Goal: Information Seeking & Learning: Learn about a topic

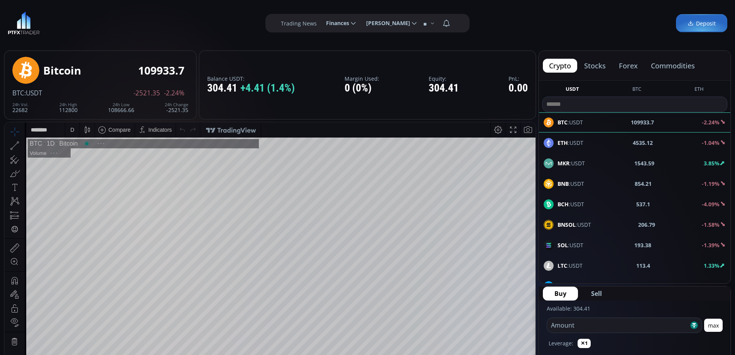
scroll to position [107, 0]
click at [627, 67] on button "forex" at bounding box center [628, 66] width 31 height 14
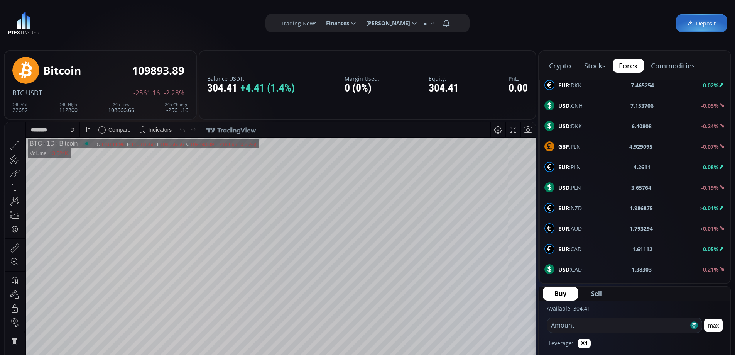
scroll to position [309, 0]
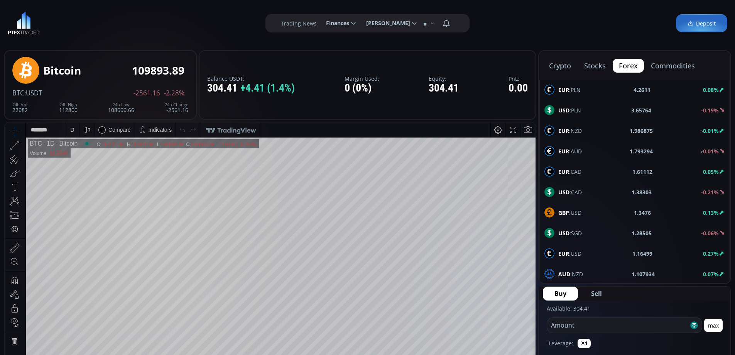
click at [569, 215] on span "GBP :USD" at bounding box center [569, 212] width 23 height 8
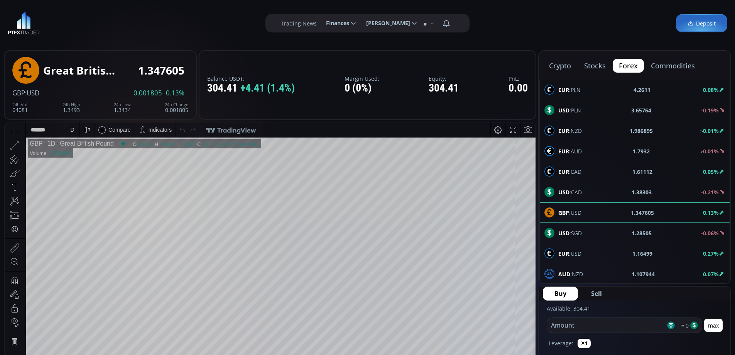
click at [74, 128] on div "D" at bounding box center [72, 129] width 7 height 15
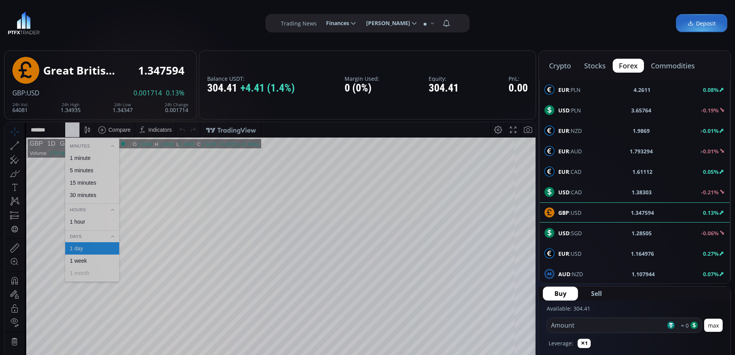
click at [84, 221] on div "1 hour" at bounding box center [77, 221] width 15 height 6
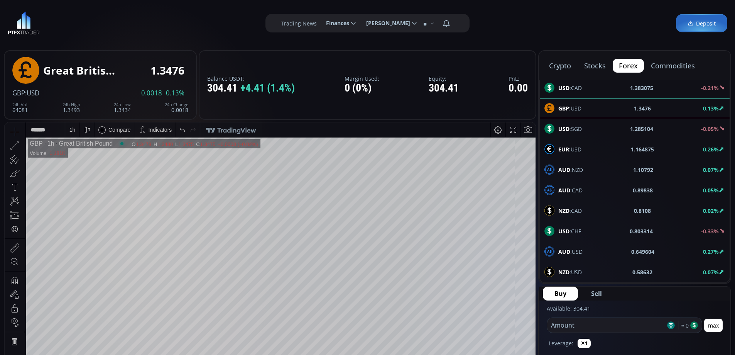
scroll to position [39, 0]
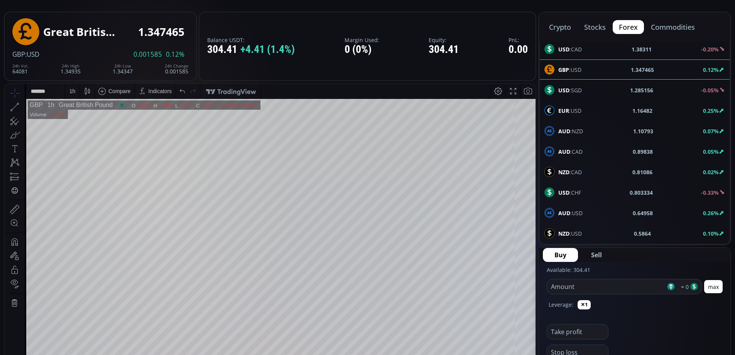
click at [586, 232] on div "NZD :USD 0.5864 0.10%" at bounding box center [635, 233] width 181 height 10
click at [71, 93] on div "D" at bounding box center [72, 91] width 4 height 6
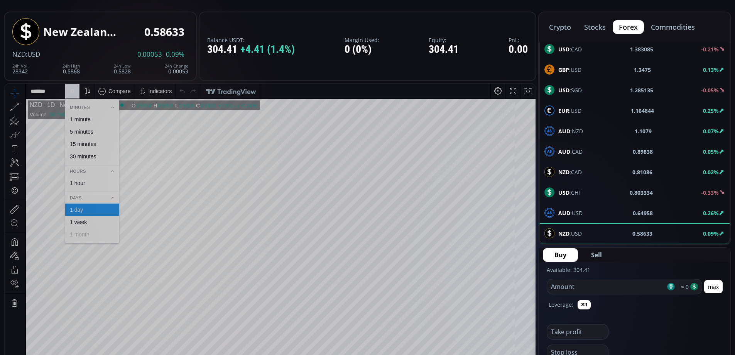
click at [84, 182] on div "1 hour" at bounding box center [77, 183] width 15 height 6
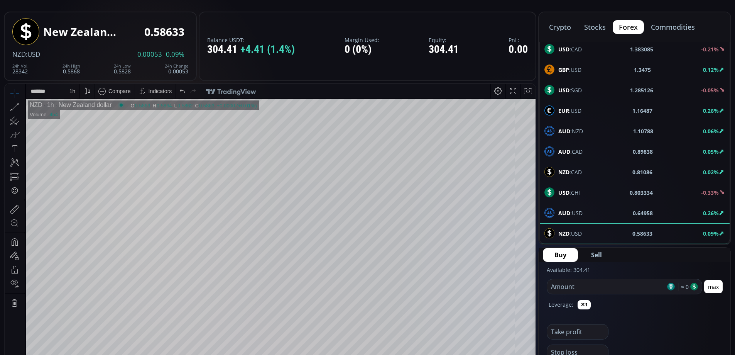
click at [573, 211] on span "AUD :USD" at bounding box center [570, 213] width 24 height 8
click at [73, 92] on div "D" at bounding box center [72, 91] width 4 height 6
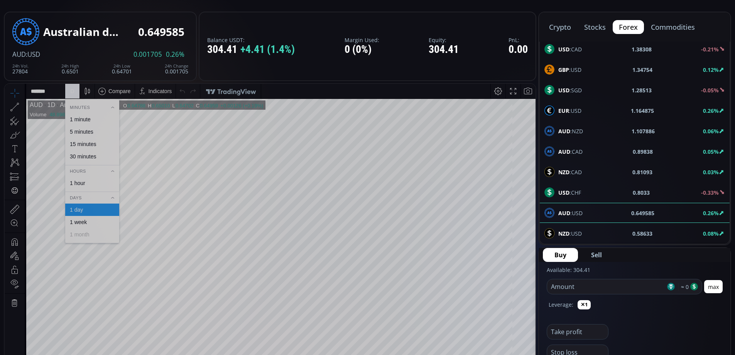
click at [79, 182] on div "1 hour" at bounding box center [77, 183] width 15 height 6
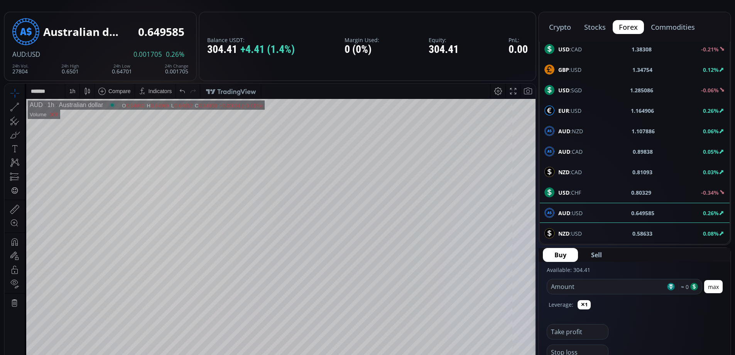
click at [574, 110] on span "EUR :USD" at bounding box center [569, 111] width 23 height 8
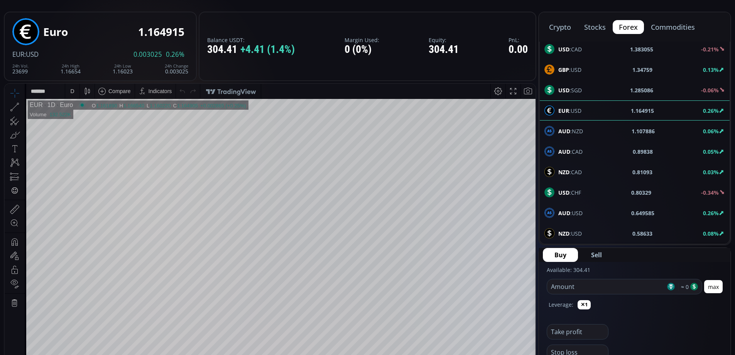
click at [70, 92] on div "D" at bounding box center [72, 91] width 7 height 15
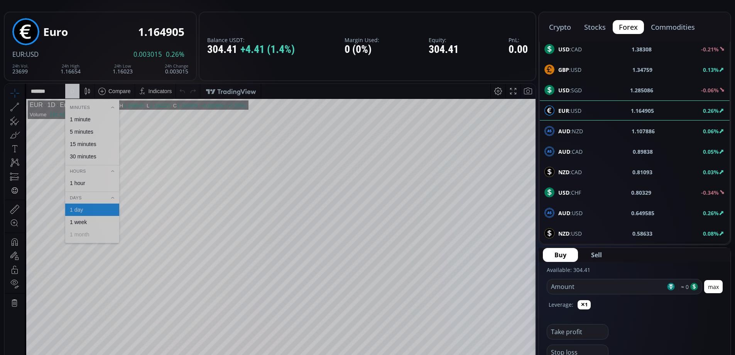
click at [81, 181] on div "1 hour" at bounding box center [77, 183] width 15 height 6
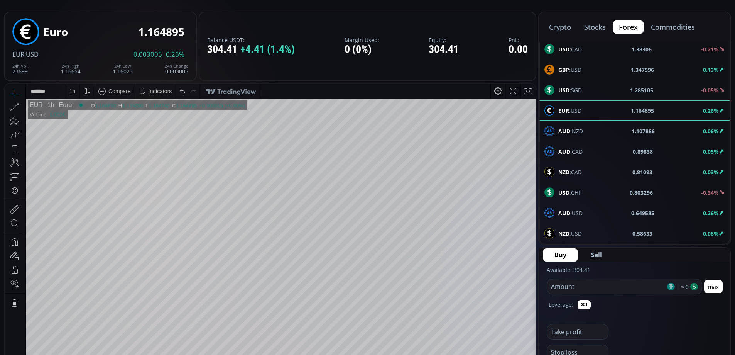
click at [570, 71] on span "GBP :USD" at bounding box center [569, 70] width 23 height 8
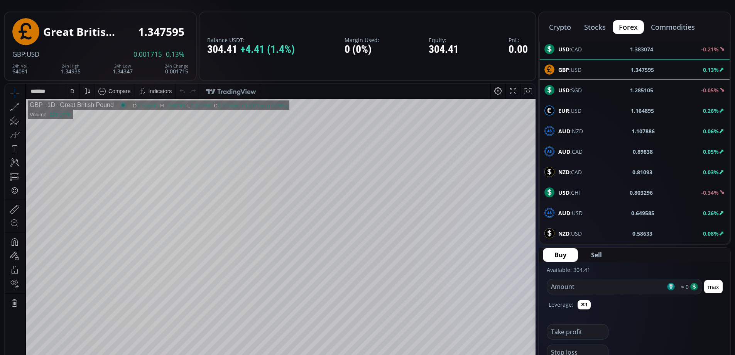
click at [72, 88] on div "D" at bounding box center [72, 91] width 4 height 6
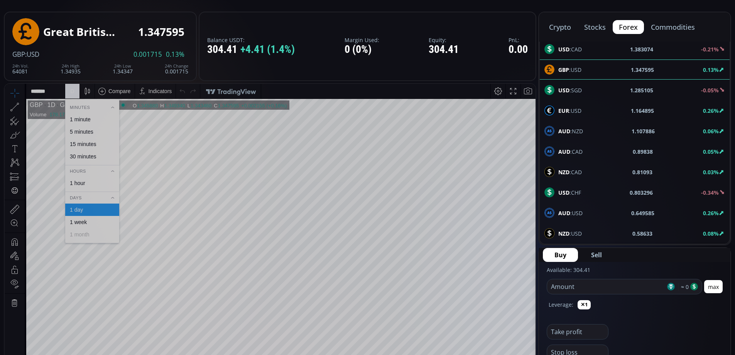
click at [75, 181] on div "1 hour" at bounding box center [77, 183] width 15 height 6
